Goal: Find specific page/section

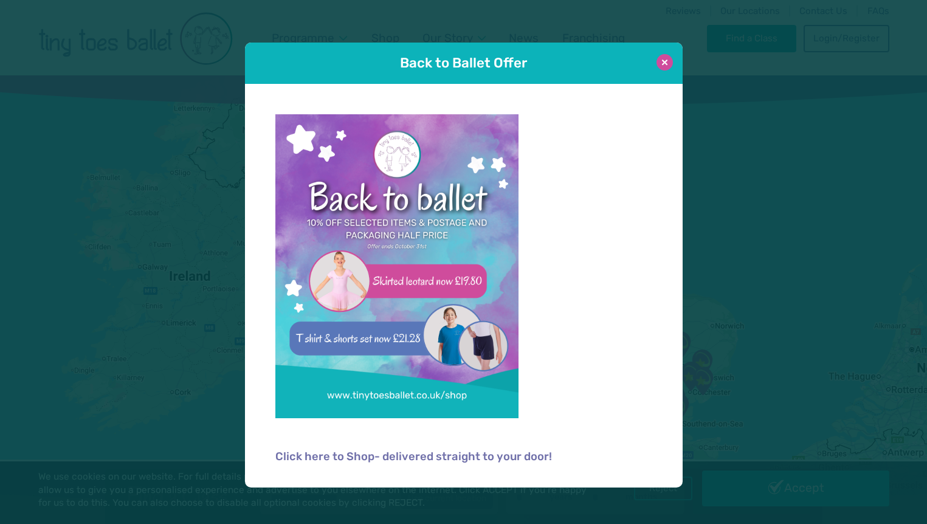
click at [661, 67] on button at bounding box center [664, 62] width 16 height 16
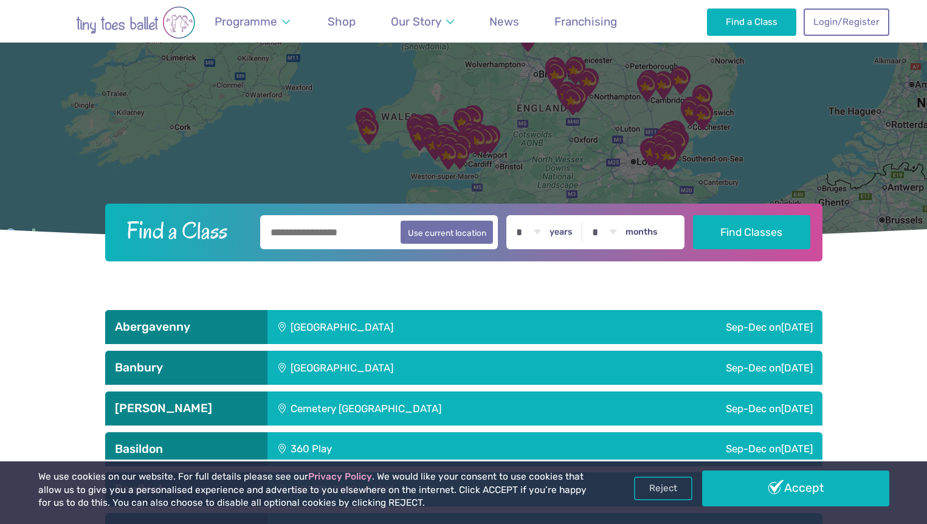
scroll to position [270, 0]
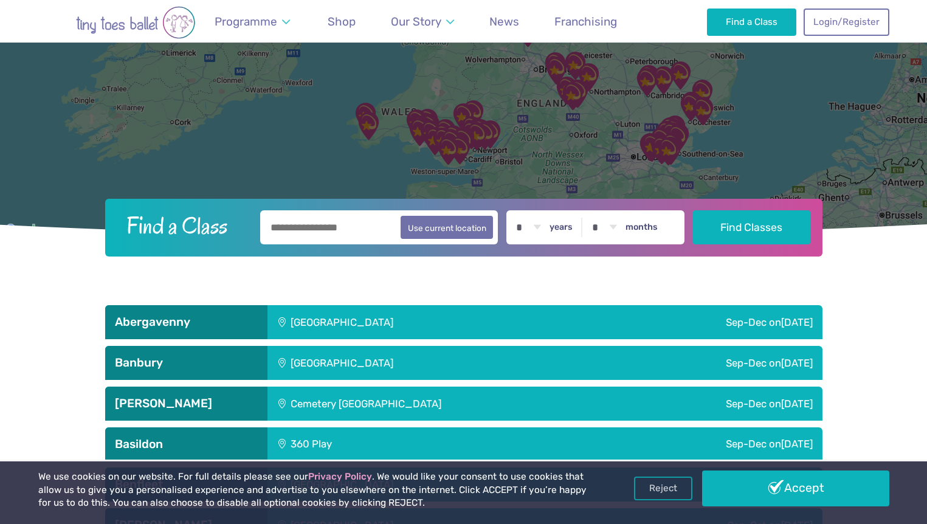
click at [320, 225] on input "text" at bounding box center [379, 227] width 238 height 34
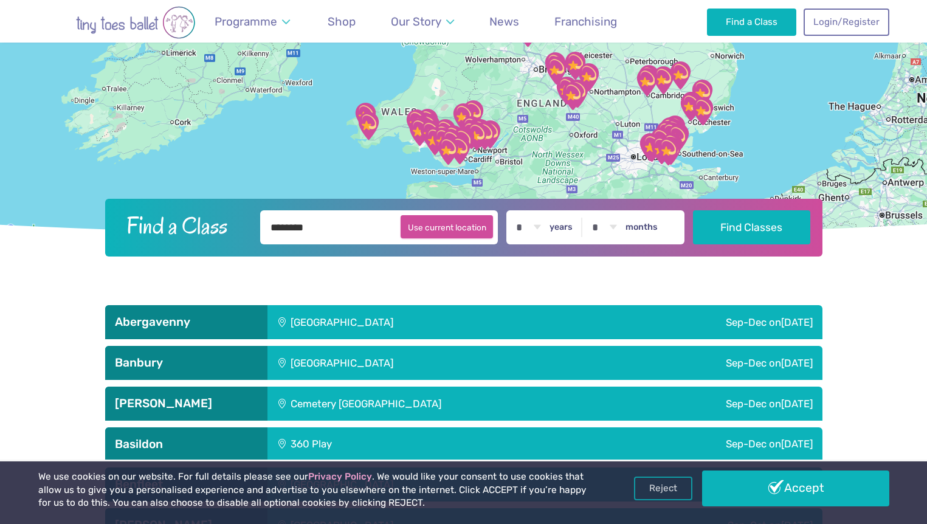
click at [441, 231] on button "Use current location" at bounding box center [447, 226] width 93 height 23
click at [457, 232] on button "Use current location" at bounding box center [447, 226] width 93 height 23
type input "**********"
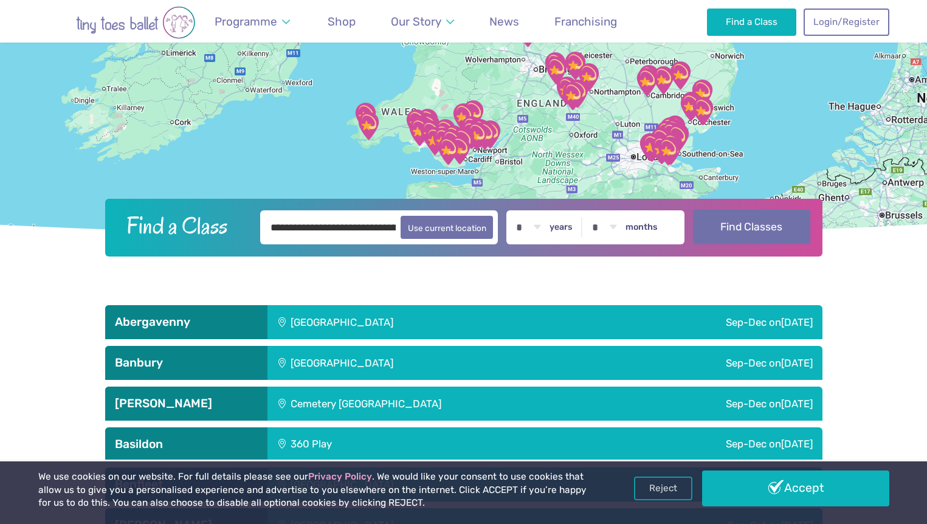
click at [745, 229] on button "Find Classes" at bounding box center [751, 227] width 117 height 34
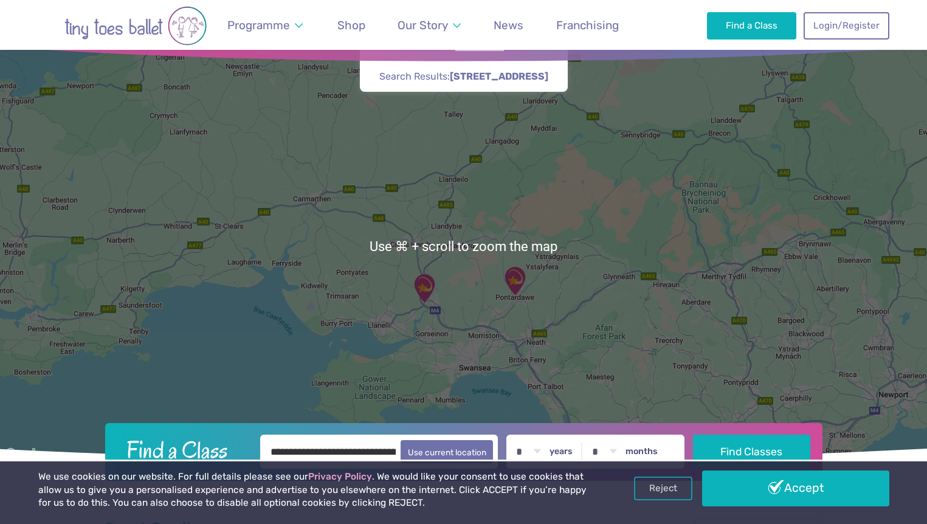
scroll to position [54, 0]
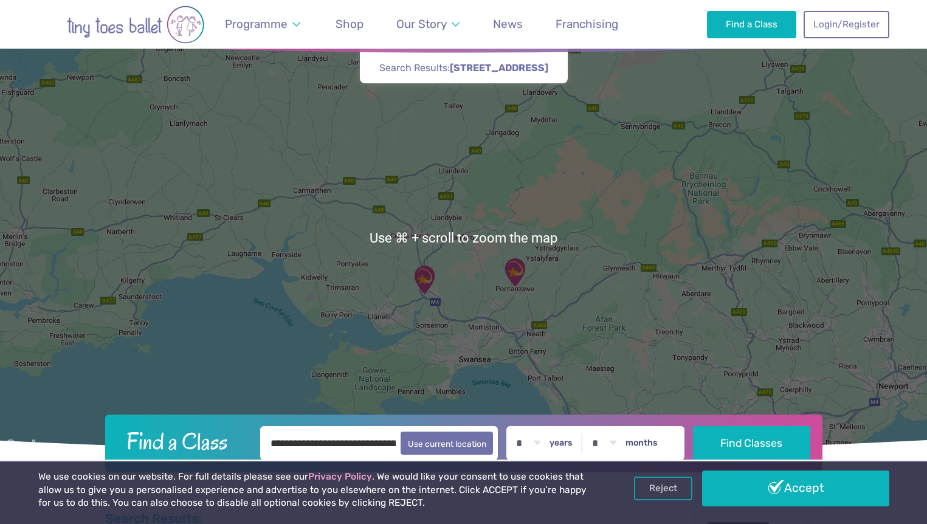
click at [429, 289] on img "Canolfan Gwili Centre: Hendy Community…" at bounding box center [424, 279] width 30 height 30
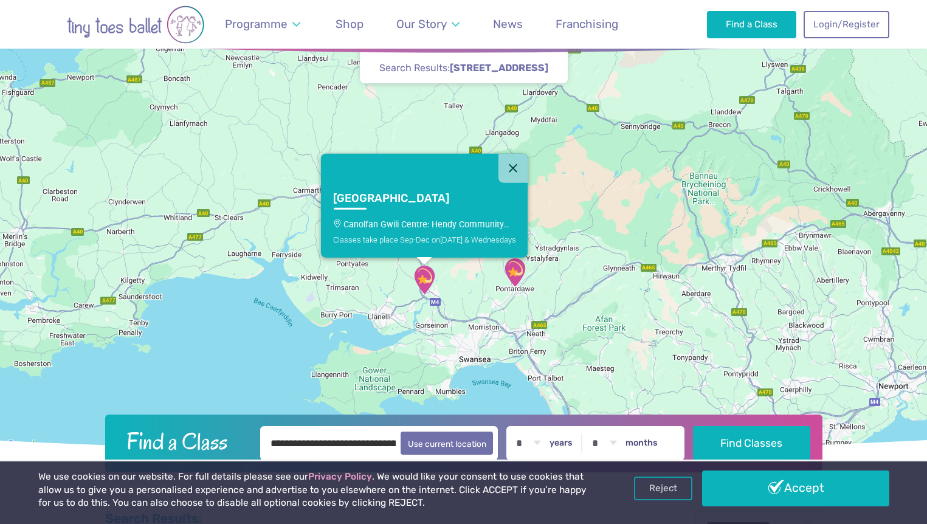
click at [425, 280] on img "Canolfan Gwili Centre: Hendy Community…" at bounding box center [424, 279] width 30 height 30
click at [399, 200] on h3 "Hendy Community Centre" at bounding box center [412, 198] width 161 height 14
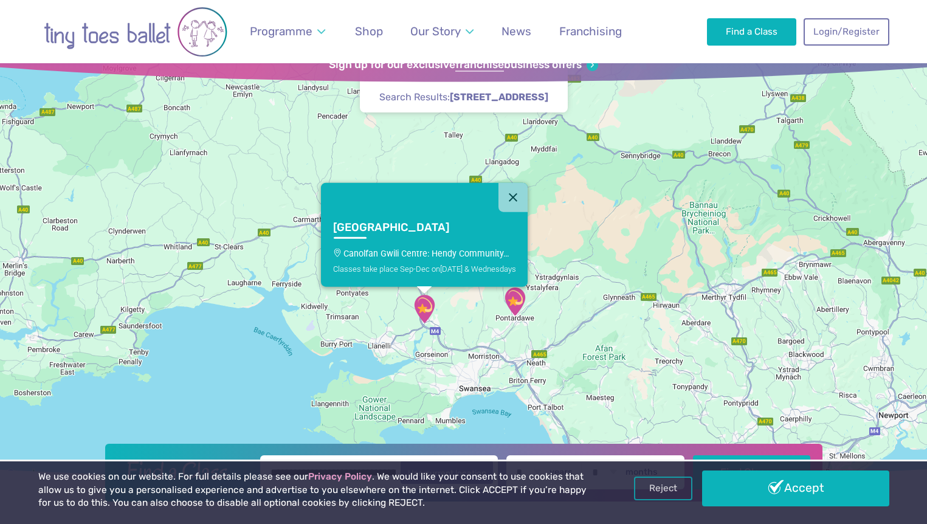
scroll to position [29, 0]
